Goal: Contribute content

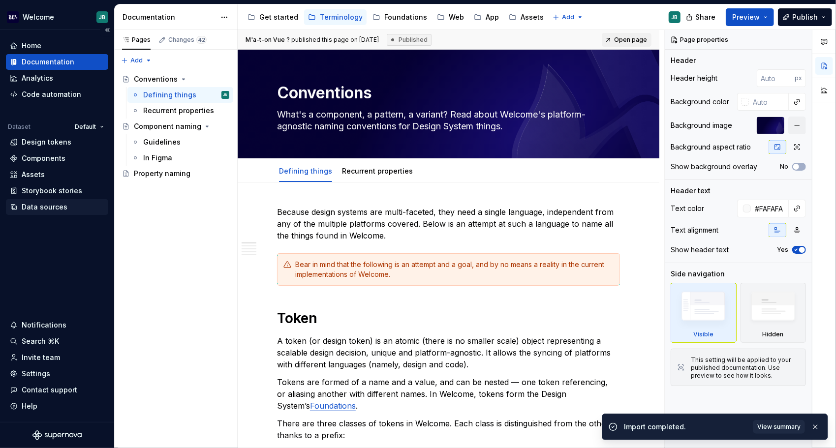
click at [69, 208] on div "Data sources" at bounding box center [57, 207] width 94 height 10
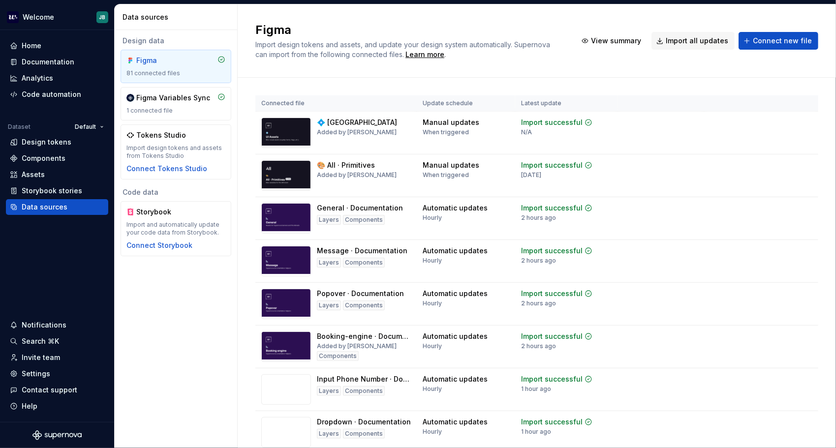
scroll to position [670, 0]
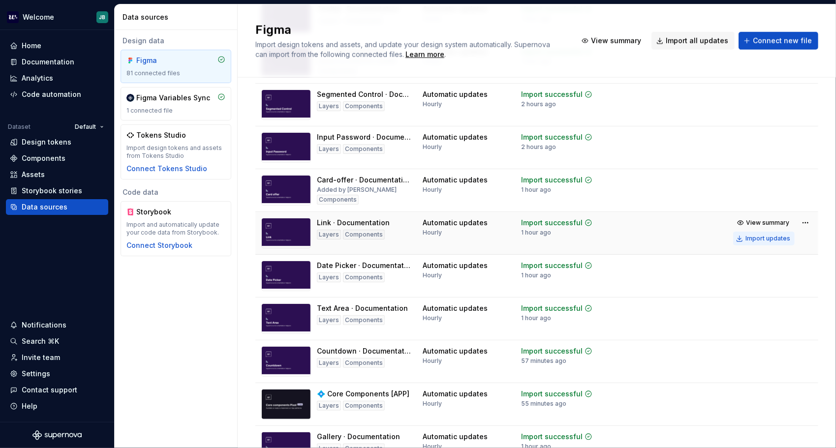
click at [468, 241] on div "Import updates" at bounding box center [767, 239] width 45 height 8
click at [45, 62] on div "Documentation" at bounding box center [48, 62] width 53 height 10
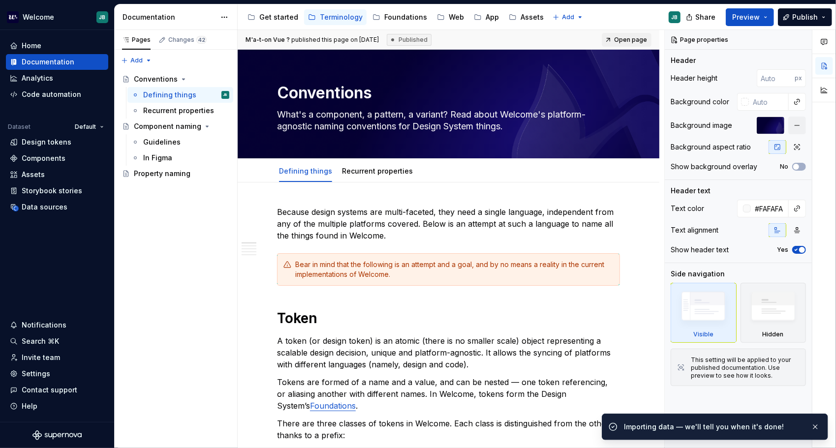
click at [0, 0] on button "Page tree" at bounding box center [0, 0] width 0 height 0
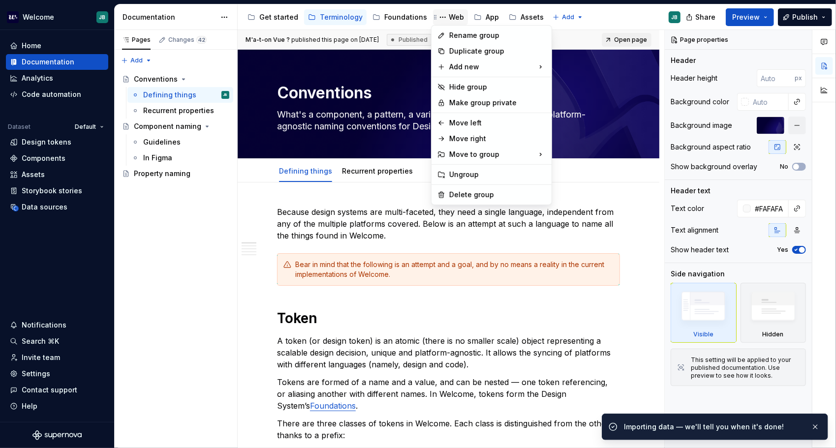
click at [449, 15] on html "Welcome JB Home Documentation Analytics Code automation Dataset Default Design …" at bounding box center [418, 224] width 836 height 448
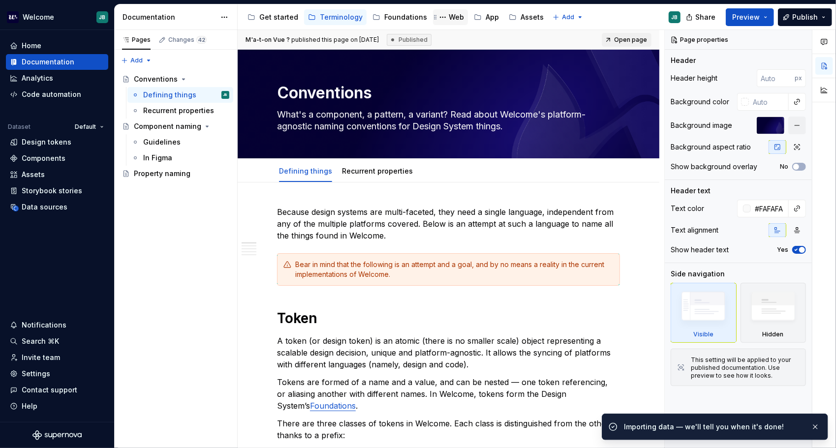
click at [450, 14] on div "Web" at bounding box center [455, 17] width 15 height 10
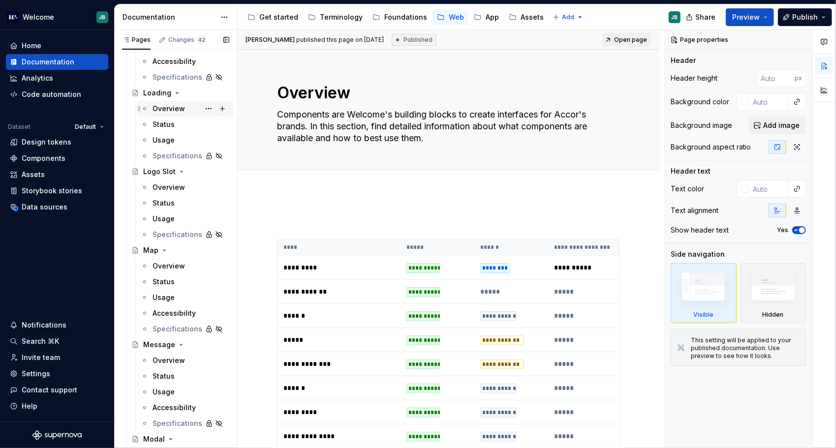
scroll to position [2362, 0]
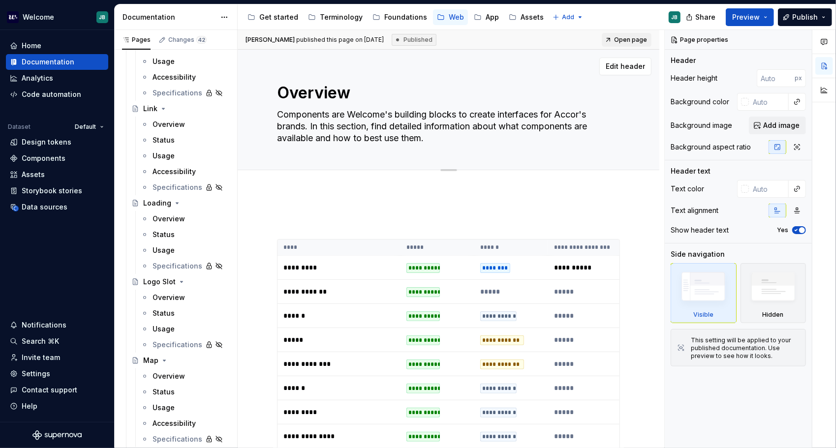
click at [171, 120] on div "Overview" at bounding box center [168, 125] width 32 height 10
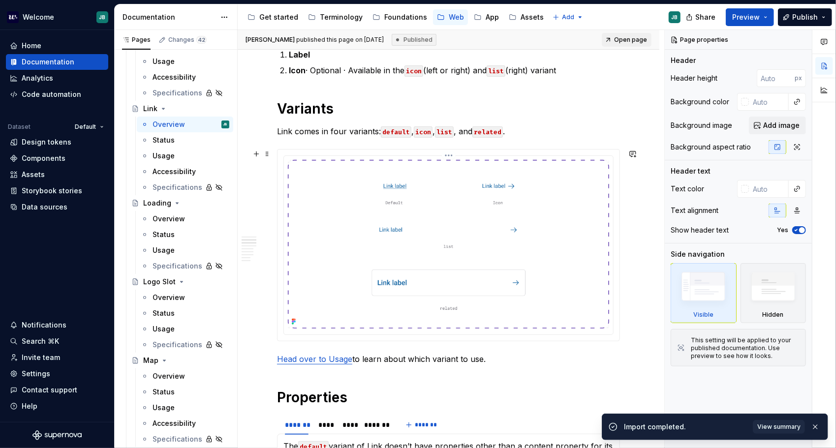
scroll to position [295, 0]
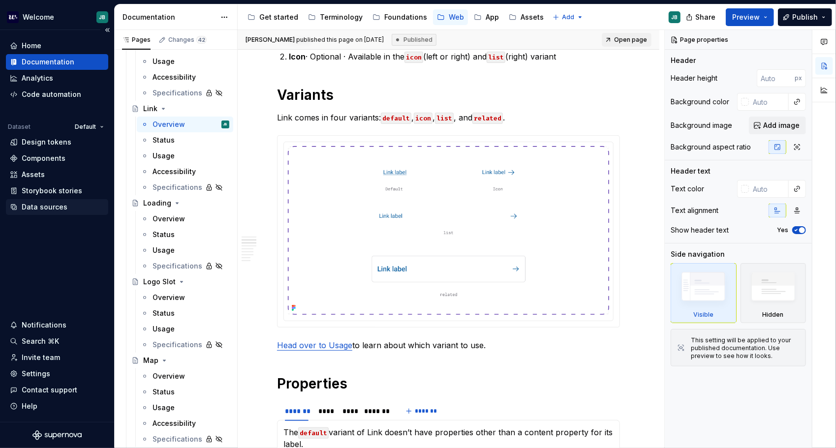
click at [50, 210] on div "Data sources" at bounding box center [45, 207] width 46 height 10
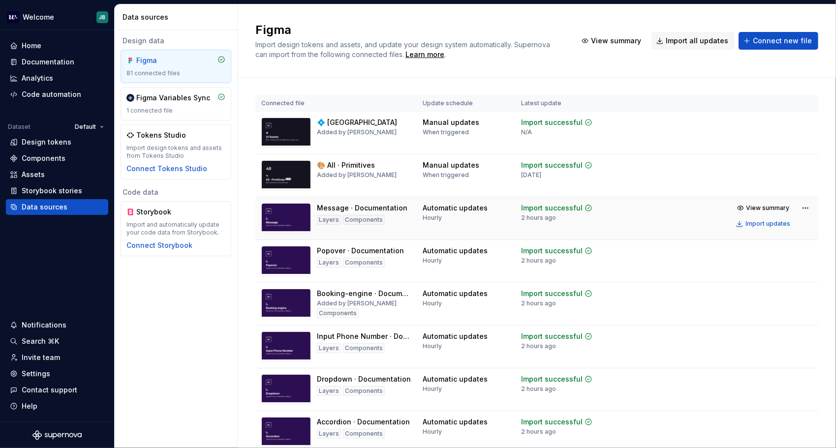
scroll to position [2221, 0]
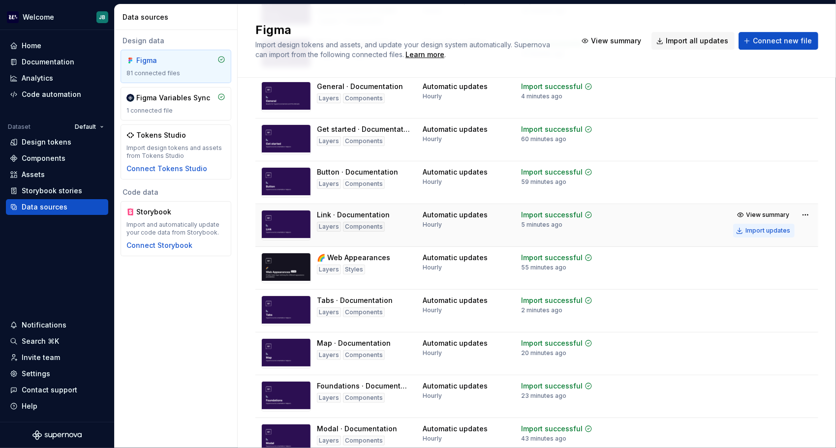
click at [468, 235] on div "Import updates" at bounding box center [767, 231] width 45 height 8
click at [55, 64] on div "Documentation" at bounding box center [48, 62] width 53 height 10
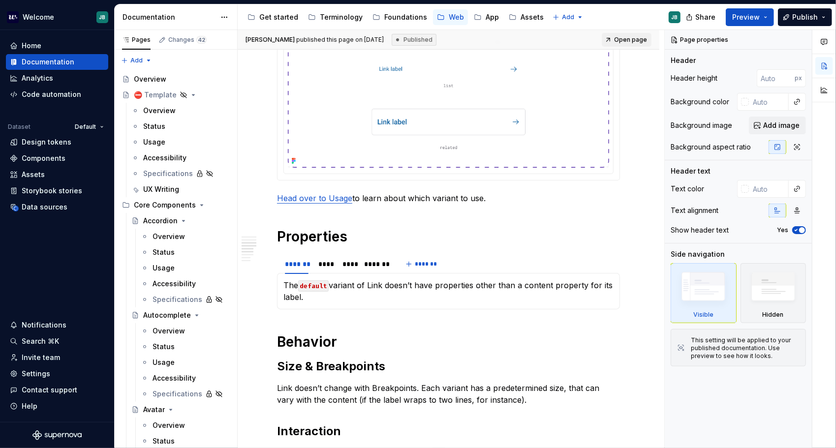
scroll to position [443, 0]
drag, startPoint x: 327, startPoint y: 267, endPoint x: 345, endPoint y: 264, distance: 18.4
click at [327, 267] on div "****" at bounding box center [325, 264] width 14 height 10
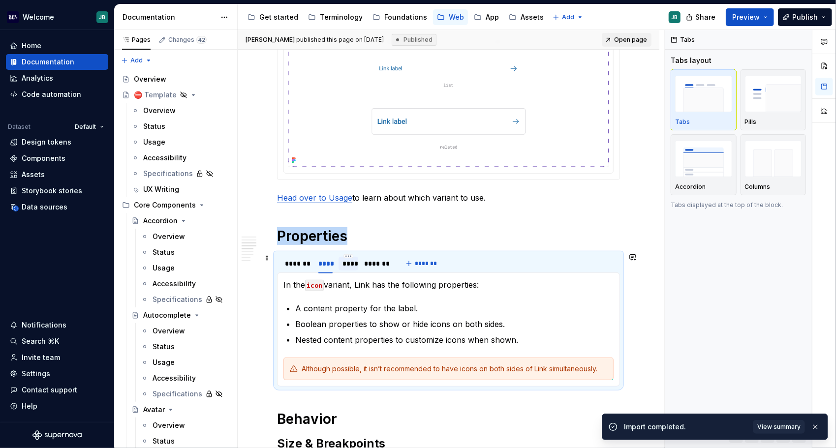
click at [356, 264] on div "****" at bounding box center [348, 264] width 20 height 14
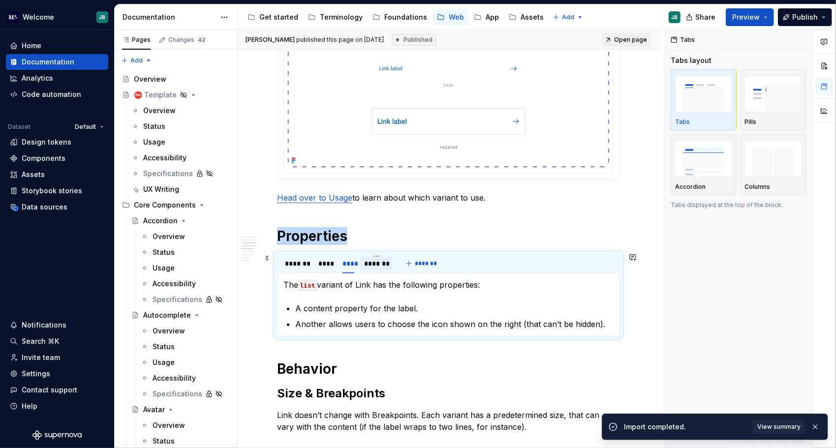
click at [368, 262] on div "*******" at bounding box center [376, 264] width 25 height 10
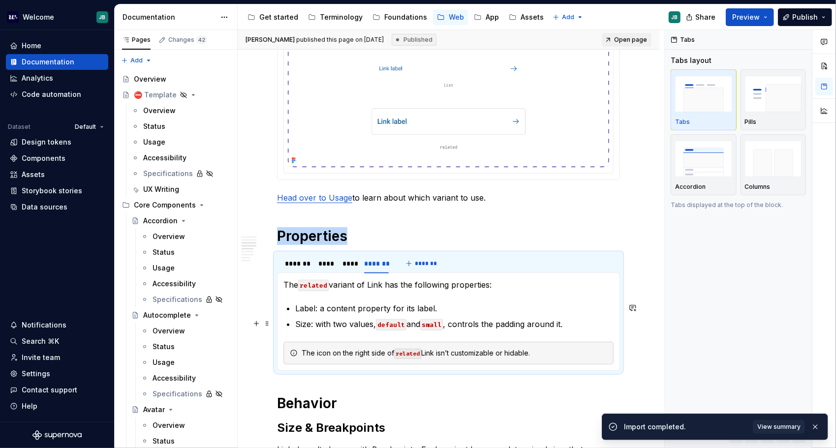
click at [402, 321] on code "default" at bounding box center [391, 324] width 30 height 11
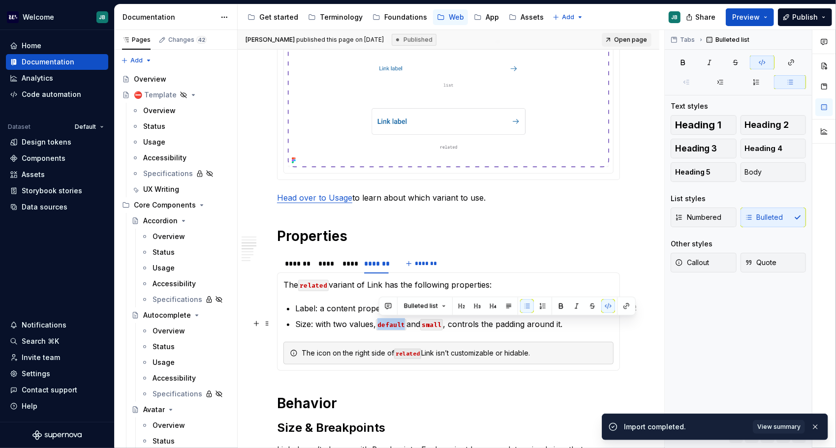
drag, startPoint x: 406, startPoint y: 321, endPoint x: 378, endPoint y: 325, distance: 28.8
click at [378, 325] on code "default" at bounding box center [391, 324] width 30 height 11
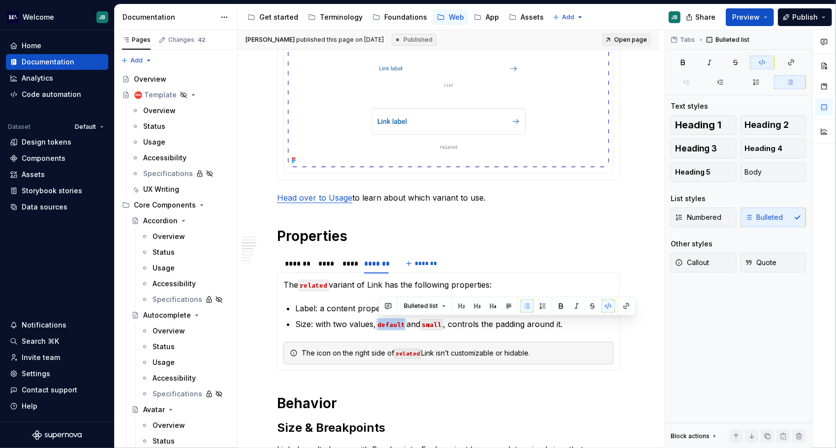
type textarea "*"
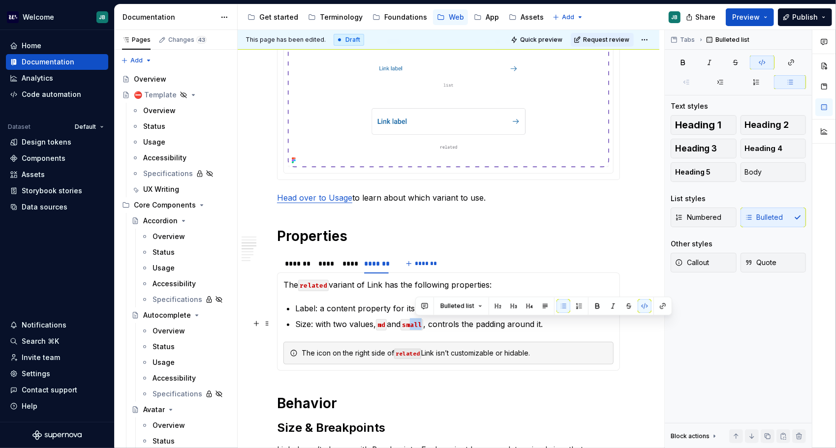
drag, startPoint x: 426, startPoint y: 323, endPoint x: 415, endPoint y: 324, distance: 10.9
click at [415, 324] on code "small" at bounding box center [411, 324] width 23 height 11
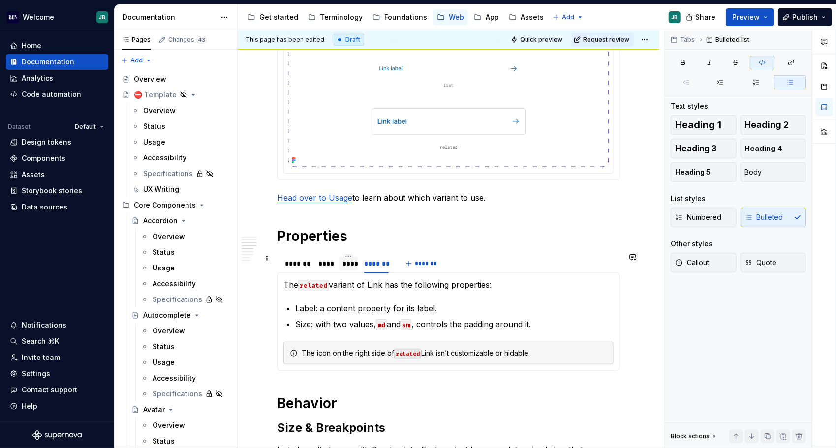
click at [354, 262] on div "****" at bounding box center [348, 264] width 12 height 10
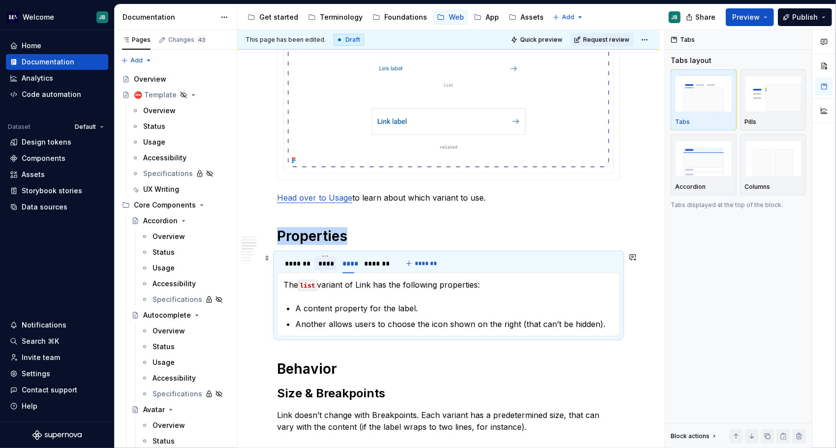
click at [319, 263] on div "****" at bounding box center [325, 264] width 14 height 10
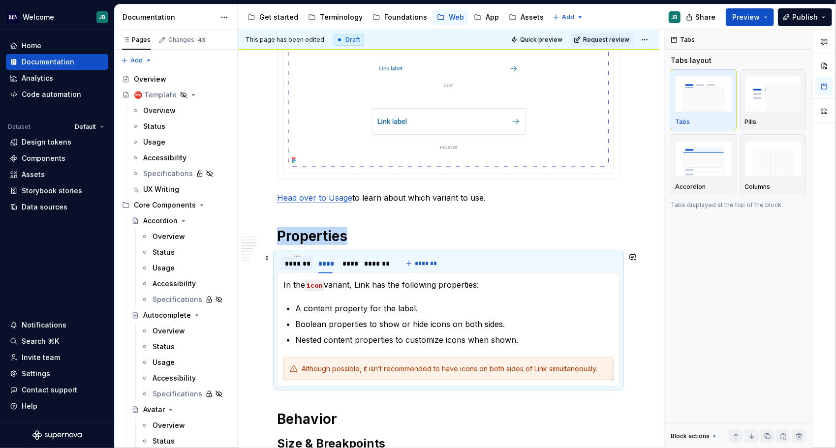
click at [297, 260] on div "*******" at bounding box center [297, 264] width 24 height 10
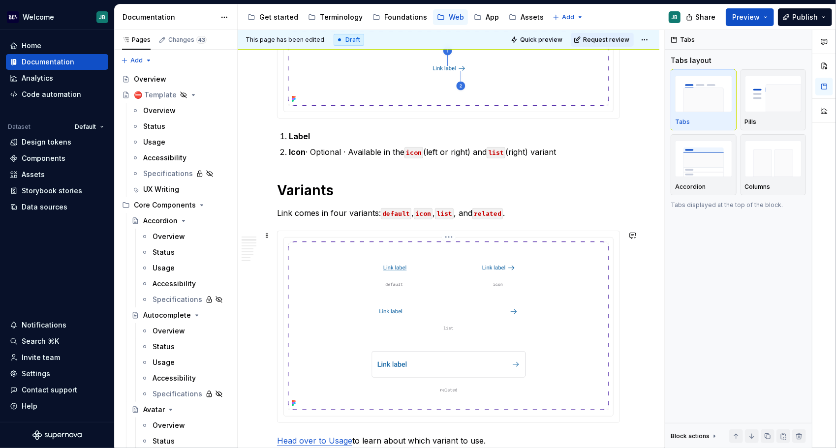
scroll to position [143, 0]
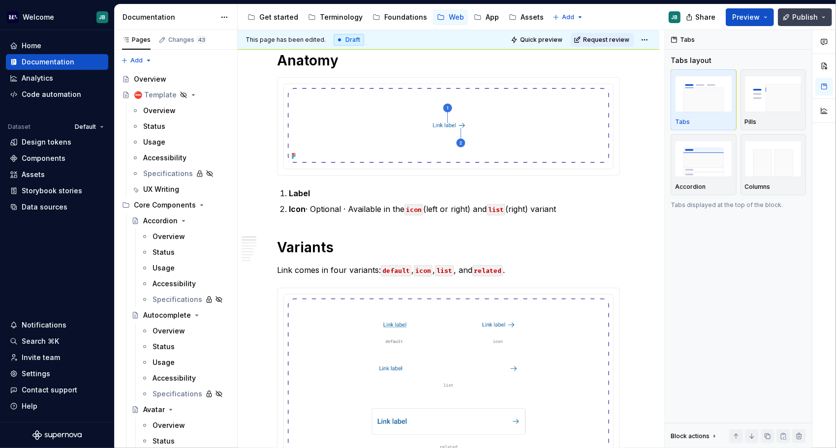
click at [468, 12] on span "Publish" at bounding box center [805, 17] width 26 height 10
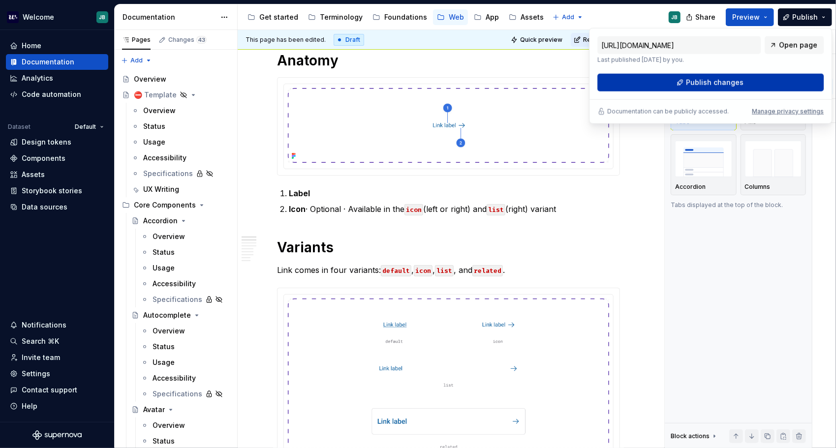
drag, startPoint x: 798, startPoint y: 12, endPoint x: 723, endPoint y: 82, distance: 101.9
click at [468, 82] on span "Publish changes" at bounding box center [715, 83] width 58 height 10
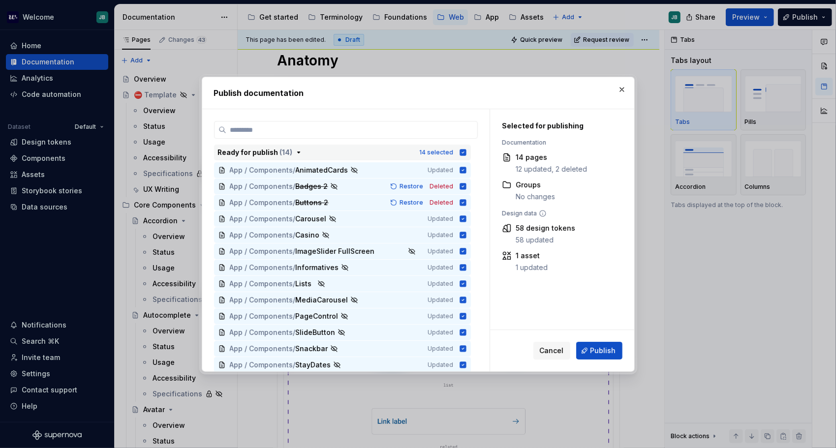
click at [464, 151] on icon "button" at bounding box center [463, 153] width 8 height 8
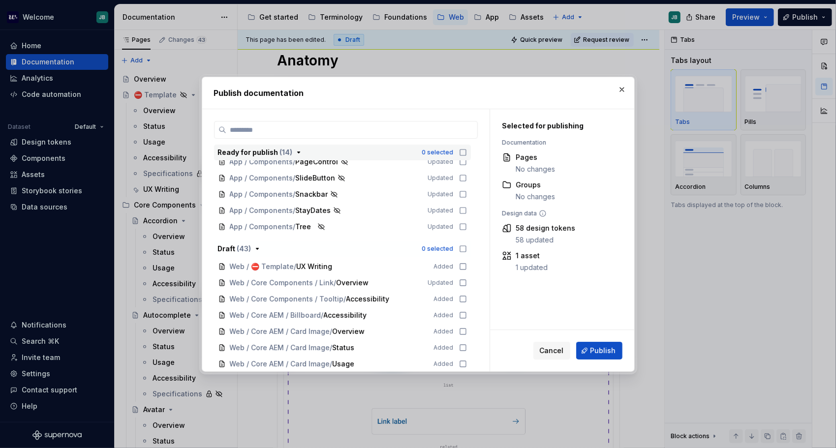
scroll to position [148, 0]
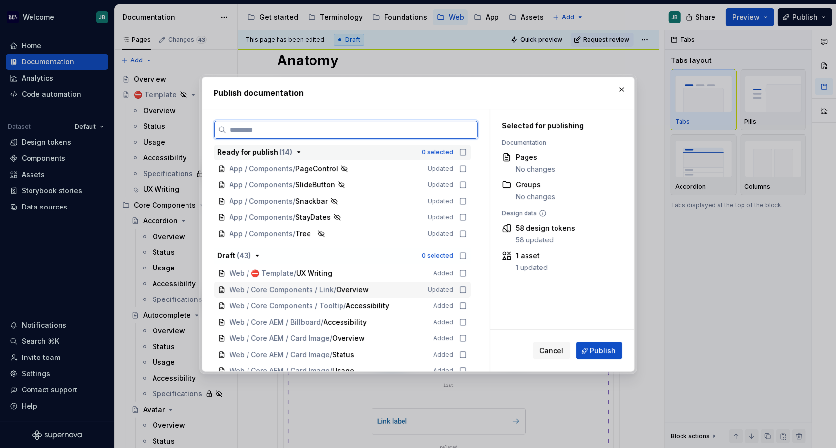
click at [460, 291] on icon at bounding box center [463, 290] width 8 height 8
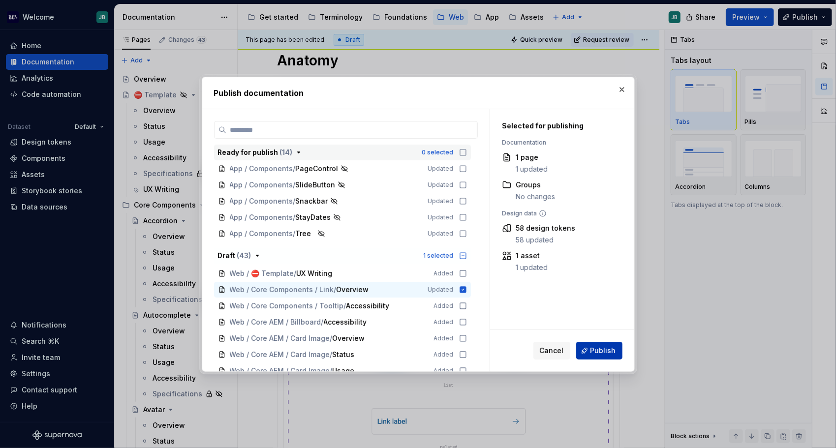
click at [468, 348] on span "Publish" at bounding box center [603, 351] width 26 height 10
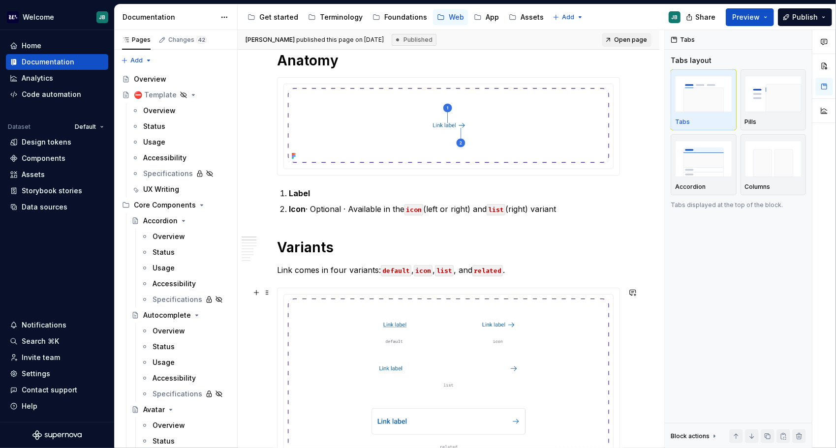
type textarea "*"
